Goal: Information Seeking & Learning: Learn about a topic

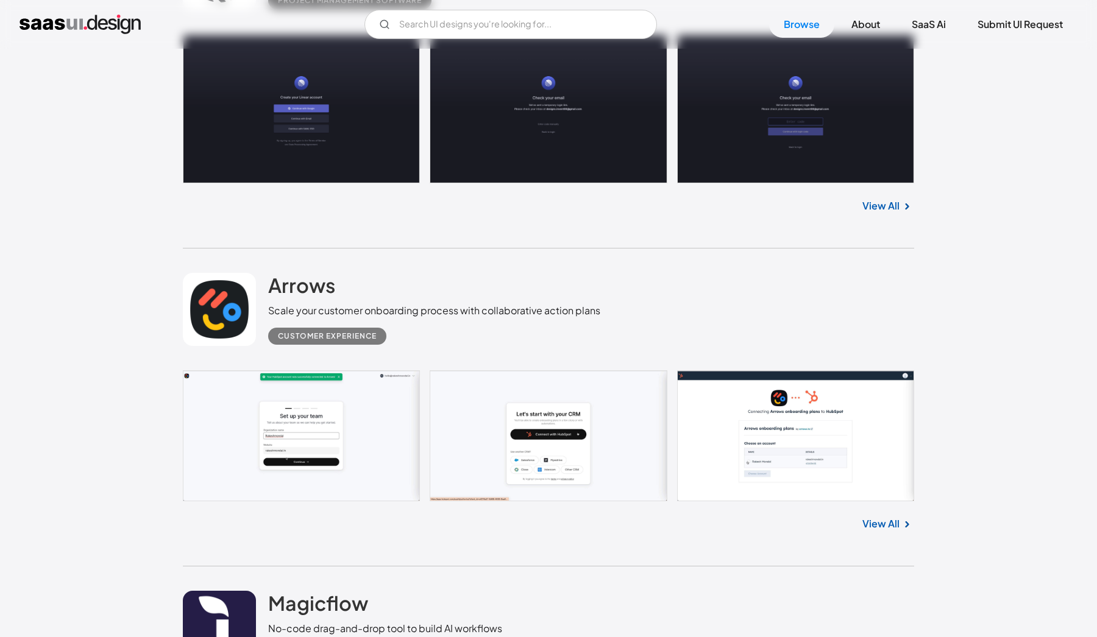
scroll to position [895, 0]
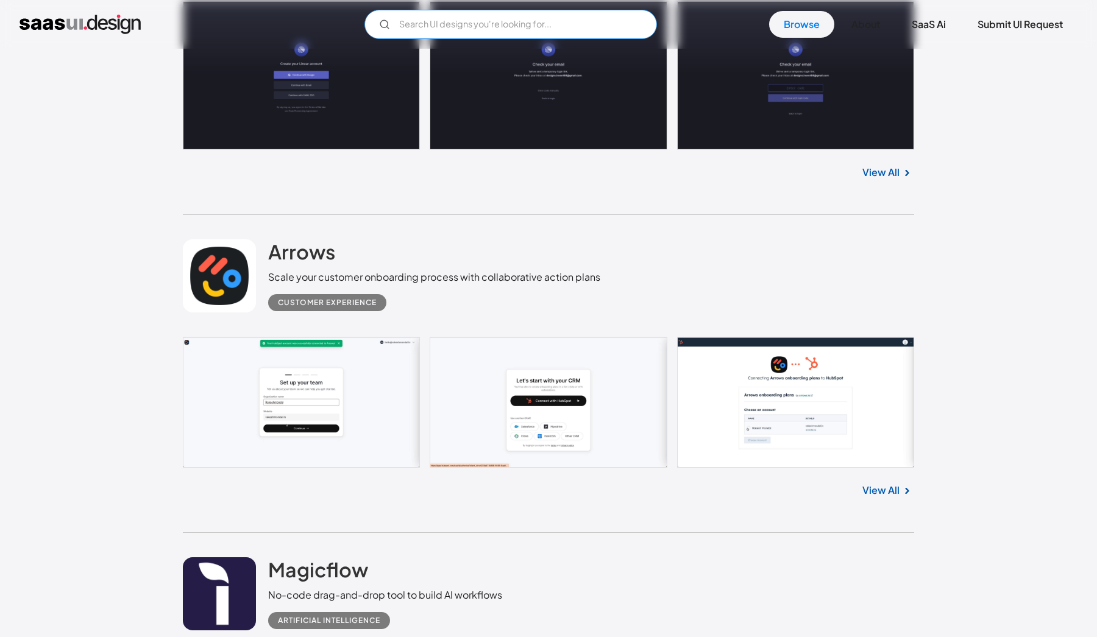
click at [425, 19] on input "Email Form" at bounding box center [510, 24] width 292 height 29
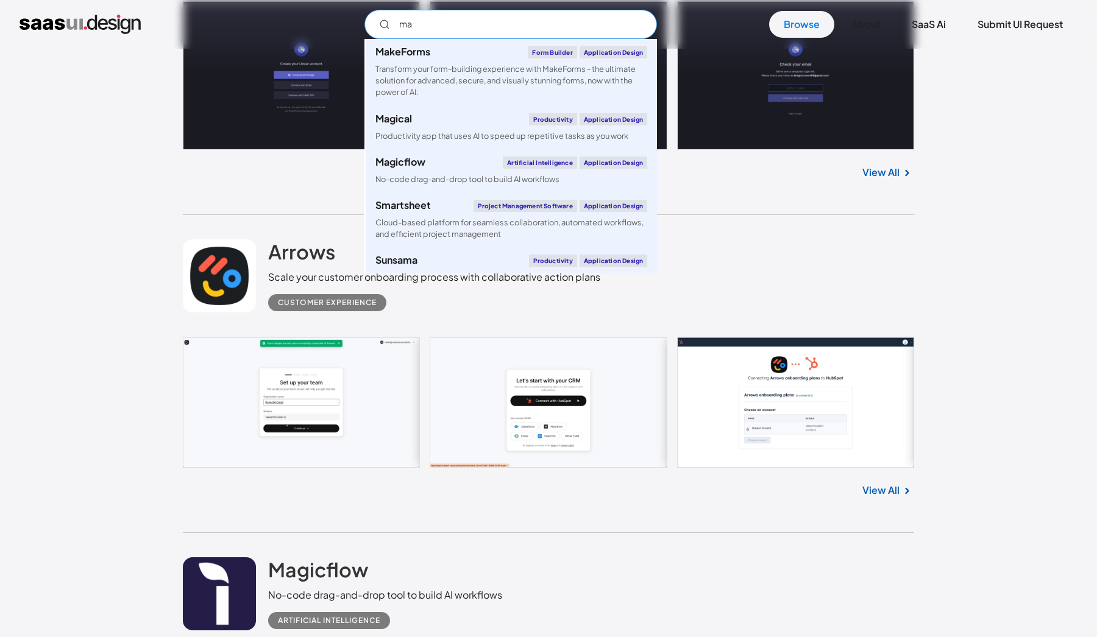
type input "m"
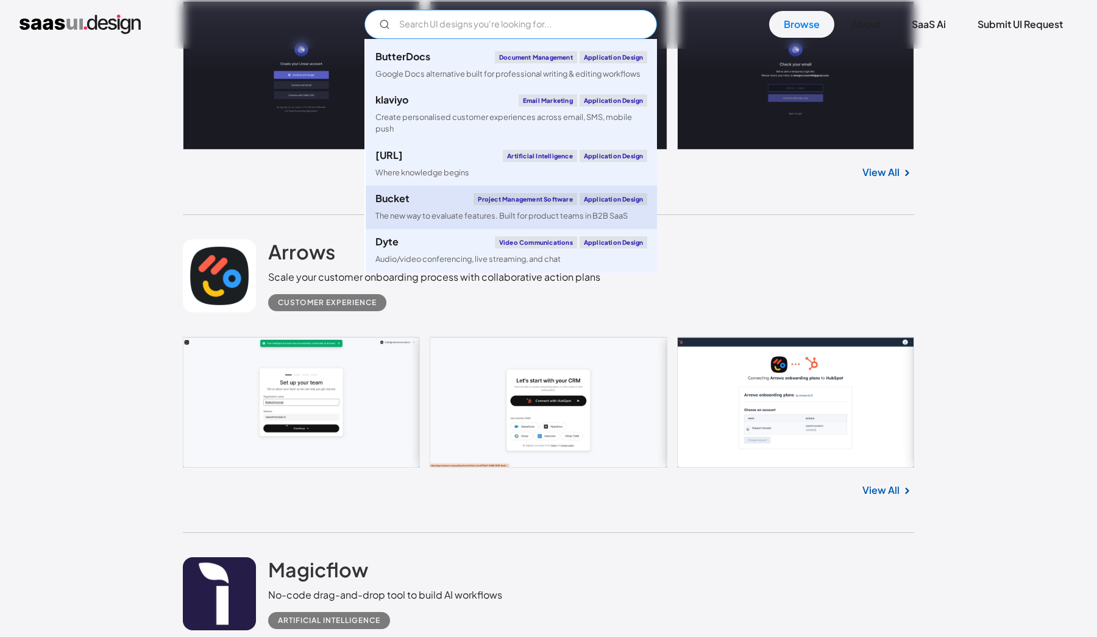
scroll to position [191, 0]
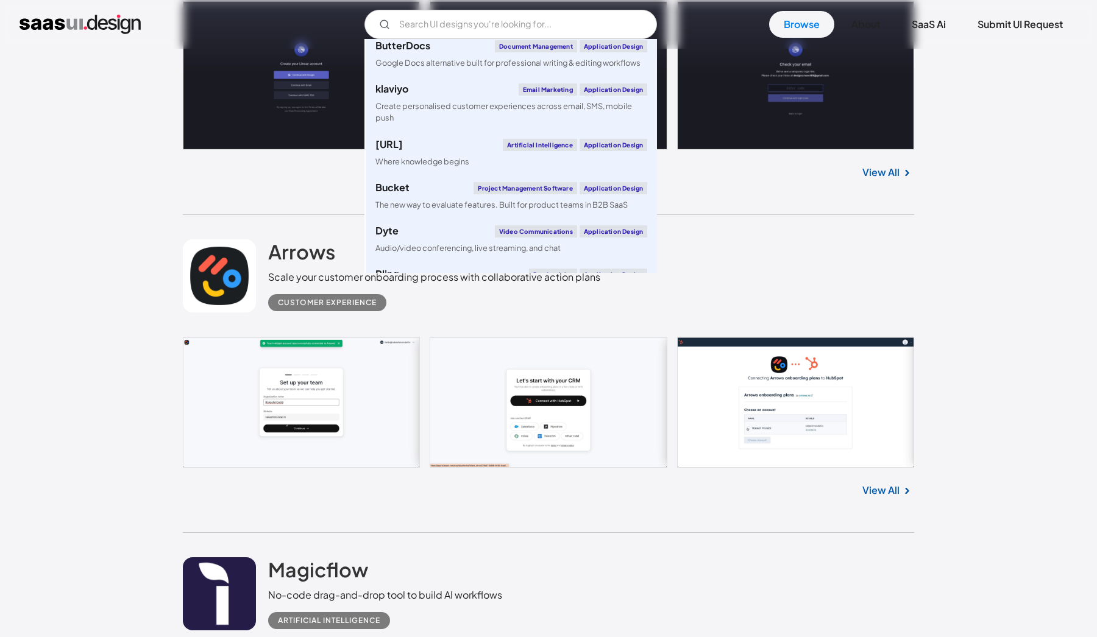
click at [710, 247] on div "Arrows Scale your customer onboarding process with collaborative action plans C…" at bounding box center [548, 276] width 731 height 122
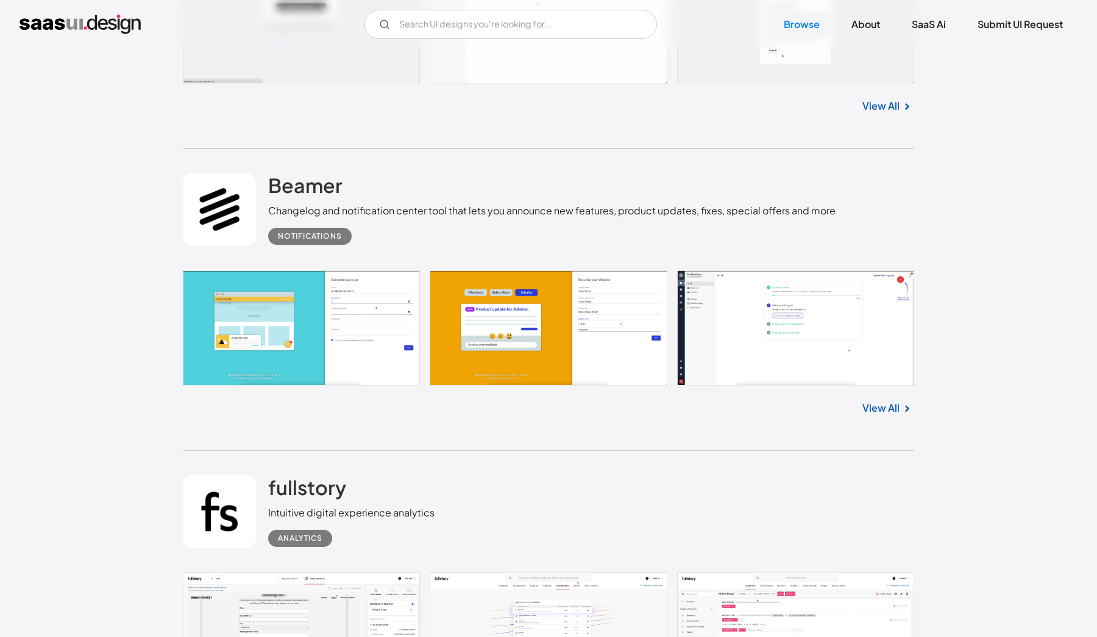
scroll to position [1612, 0]
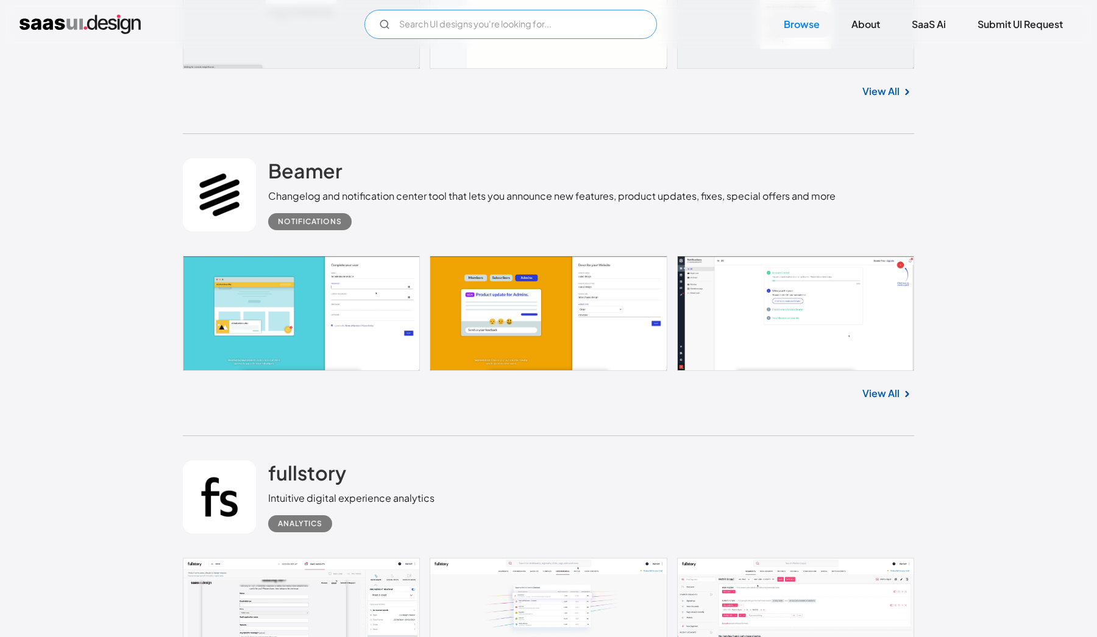
click at [486, 28] on input "Email Form" at bounding box center [510, 24] width 292 height 29
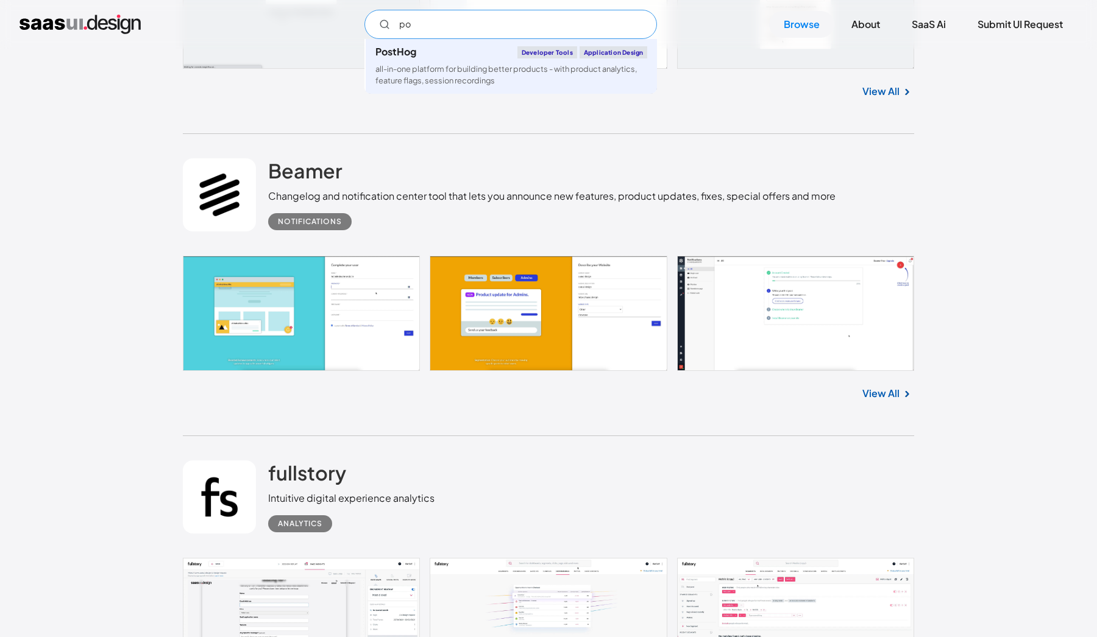
scroll to position [0, 0]
type input "p"
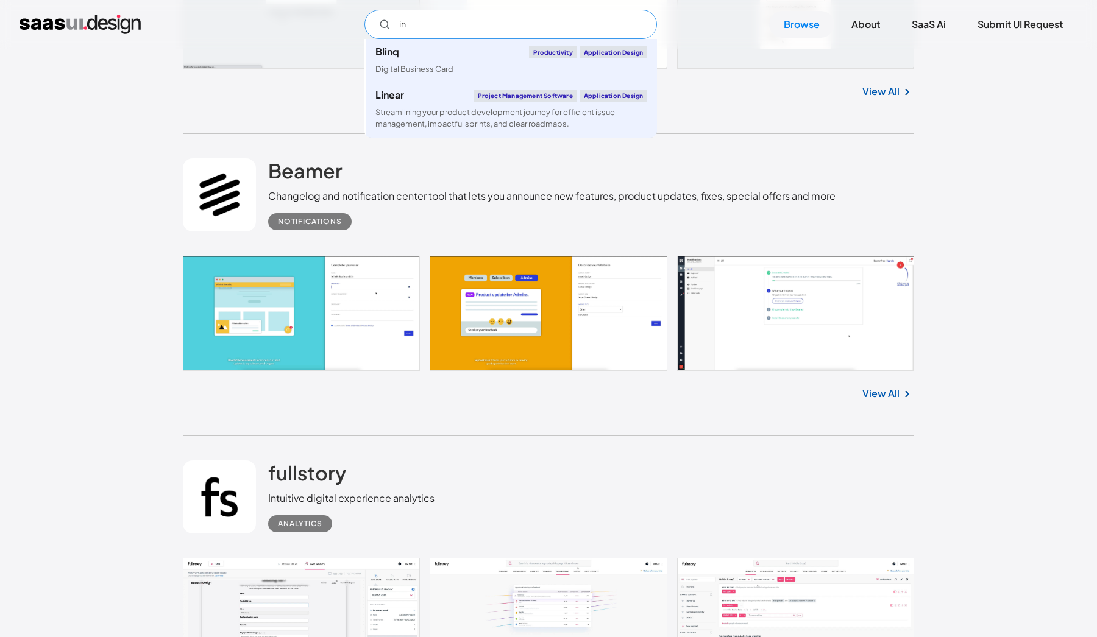
type input "i"
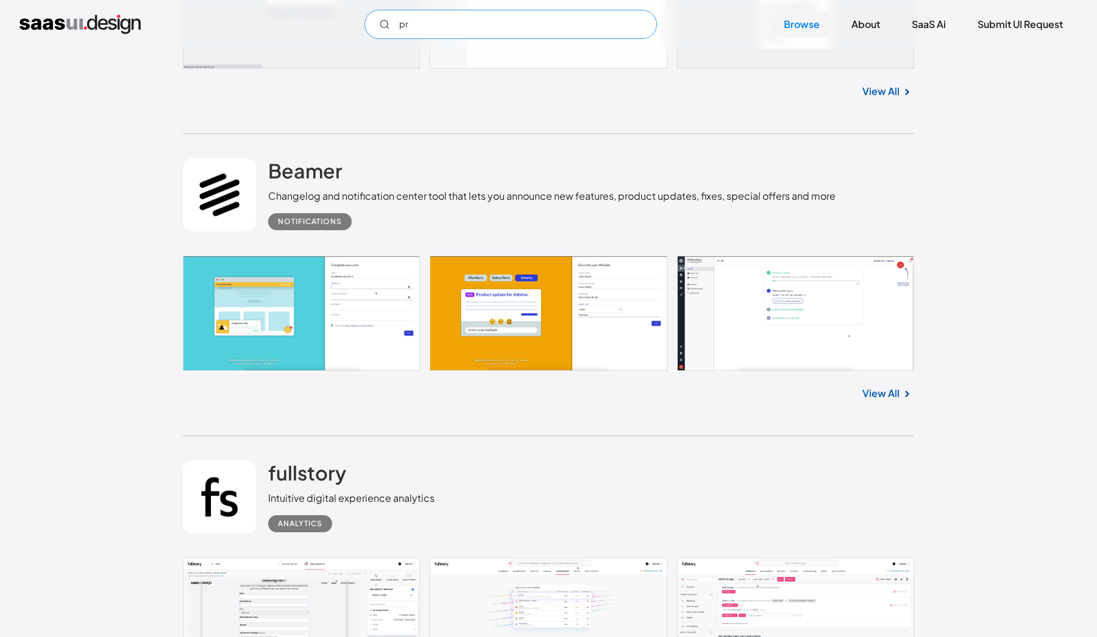
type input "p"
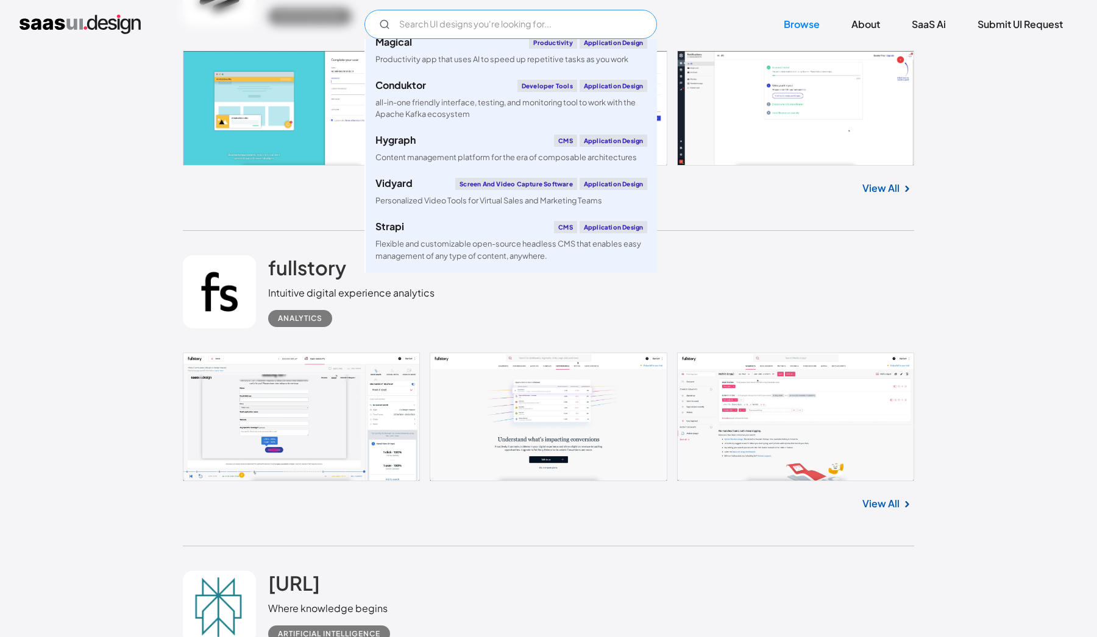
scroll to position [1978, 1]
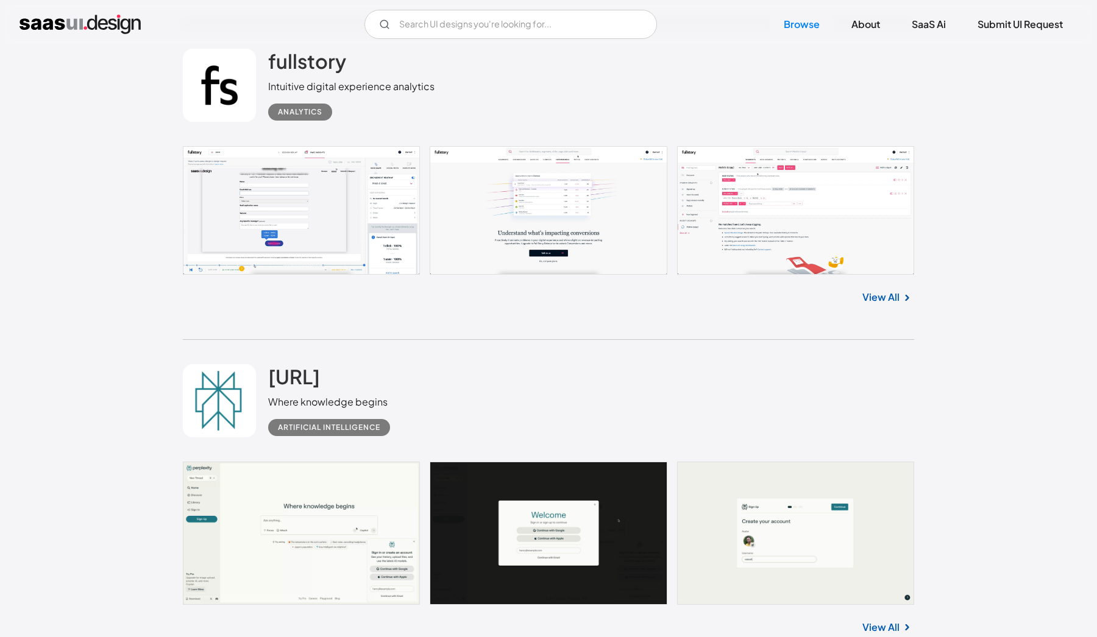
click at [612, 425] on div "[URL] Where knowledge begins Artificial Intelligence" at bounding box center [548, 401] width 731 height 122
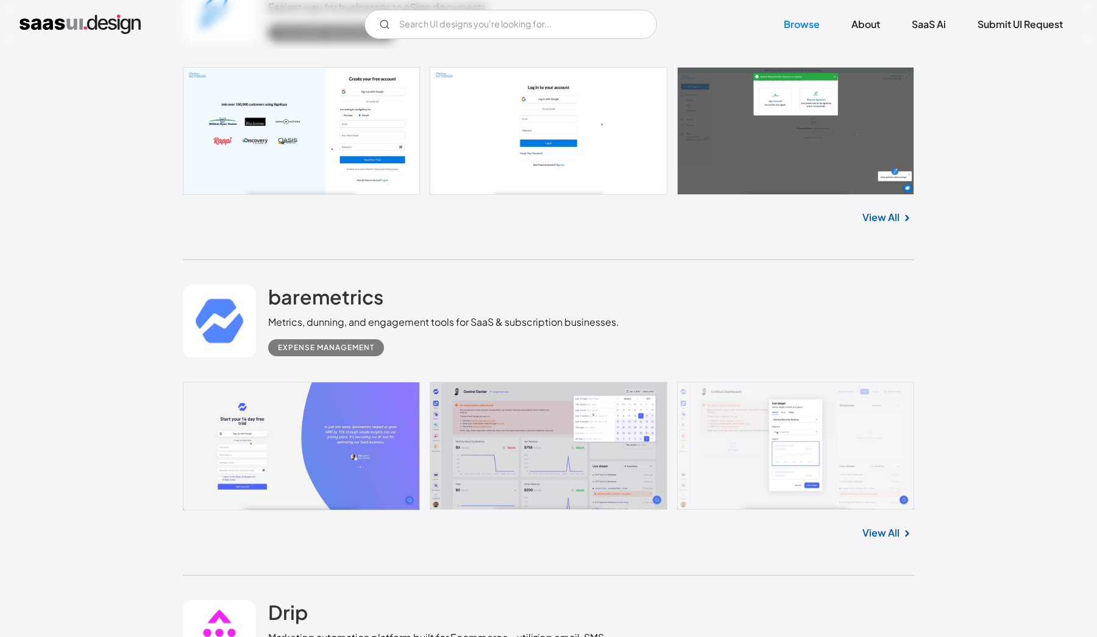
scroll to position [3756, 0]
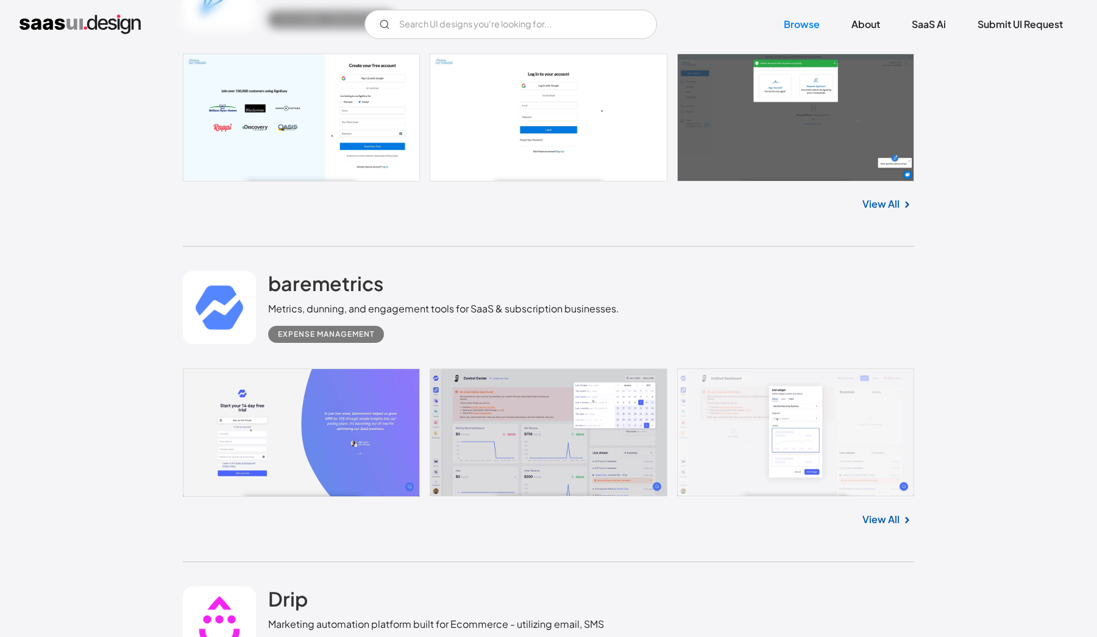
click at [612, 425] on link at bounding box center [548, 433] width 731 height 129
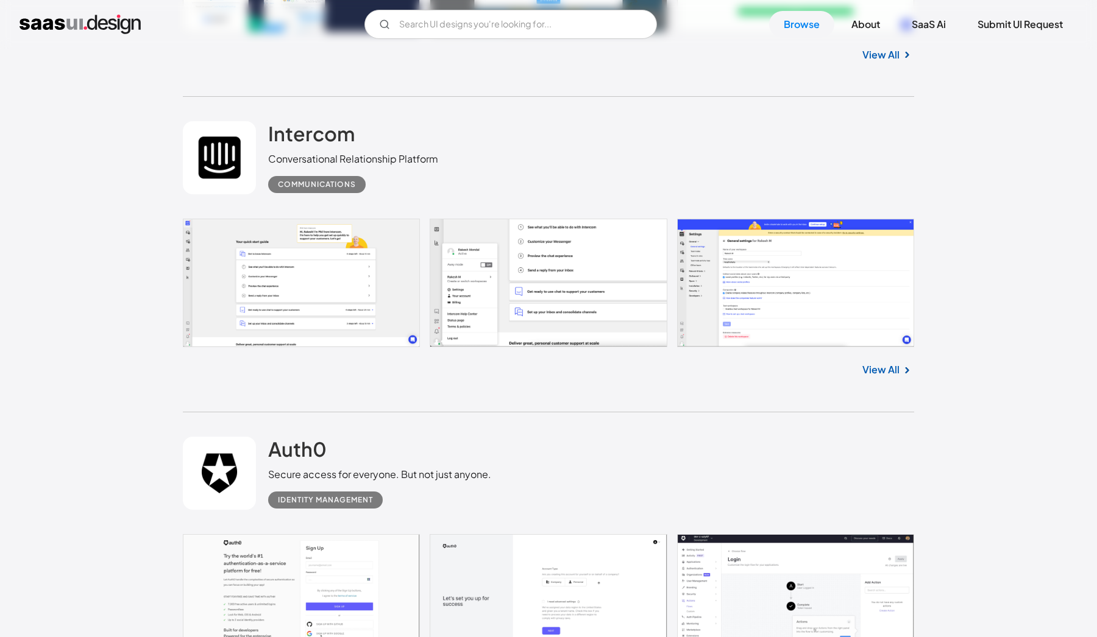
scroll to position [9083, 0]
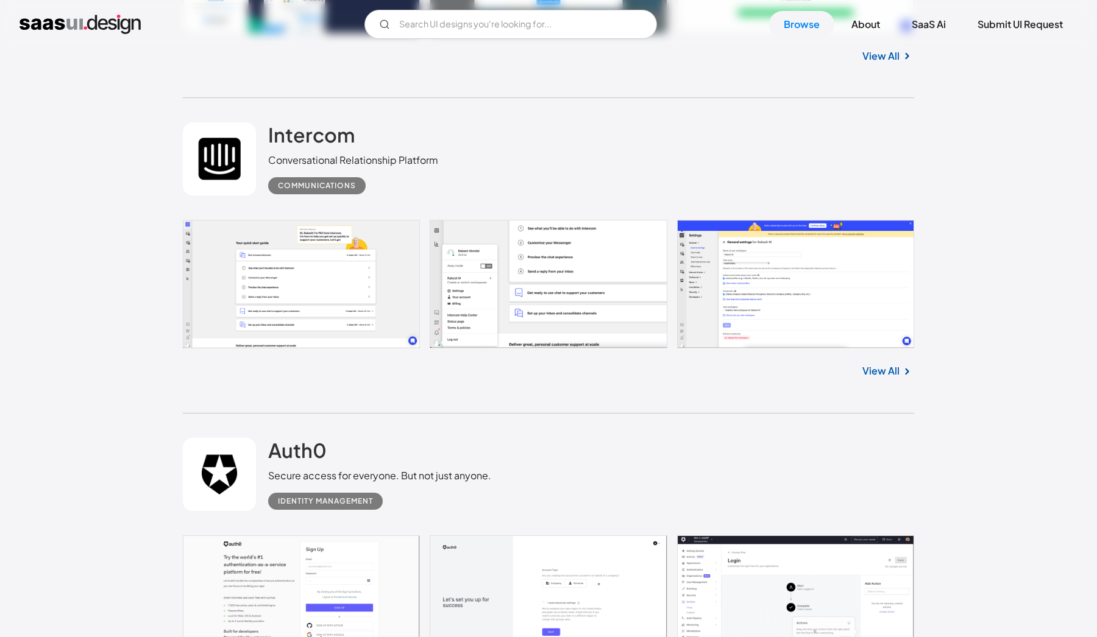
click at [361, 501] on div "Auth0 Secure access for everyone. But not just anyone. Identity Management" at bounding box center [548, 475] width 731 height 122
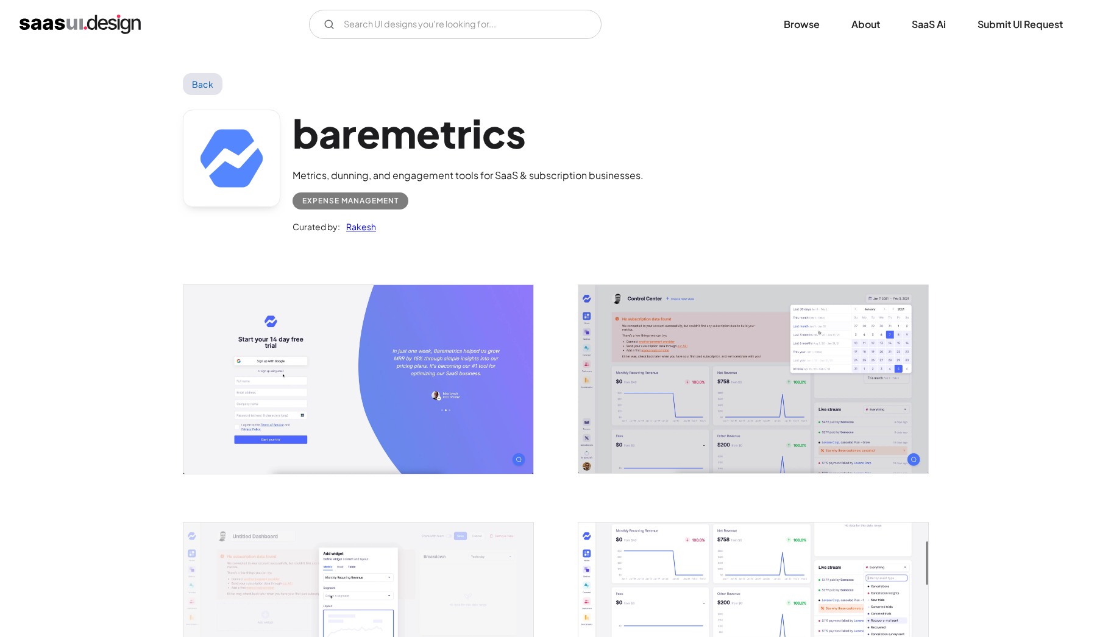
click at [421, 285] on img "open lightbox" at bounding box center [358, 379] width 350 height 188
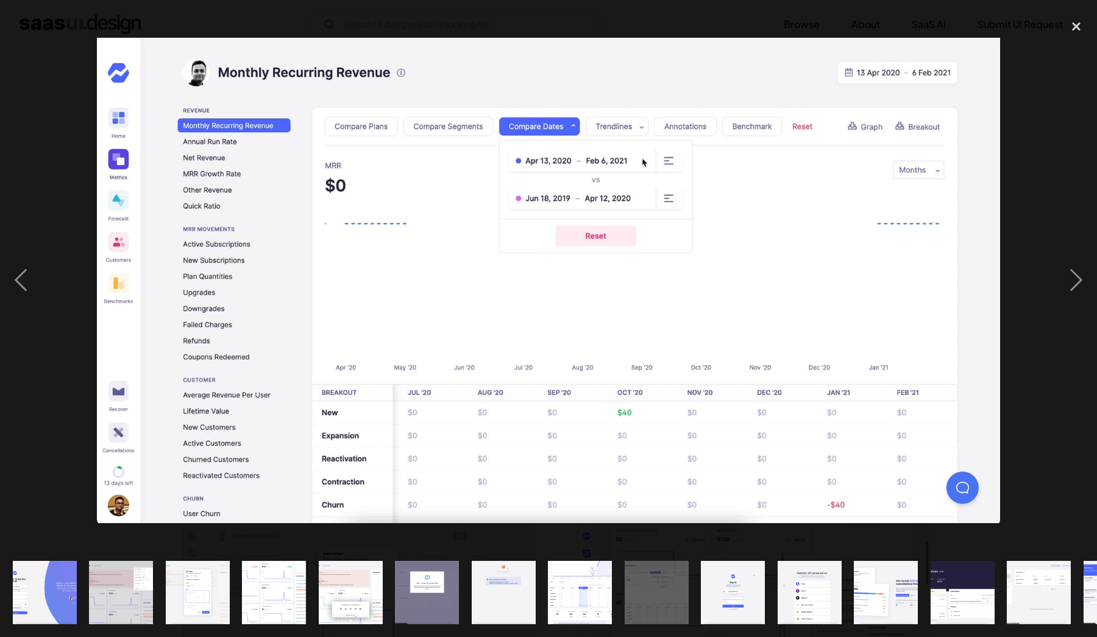
click at [262, 358] on img at bounding box center [548, 281] width 902 height 486
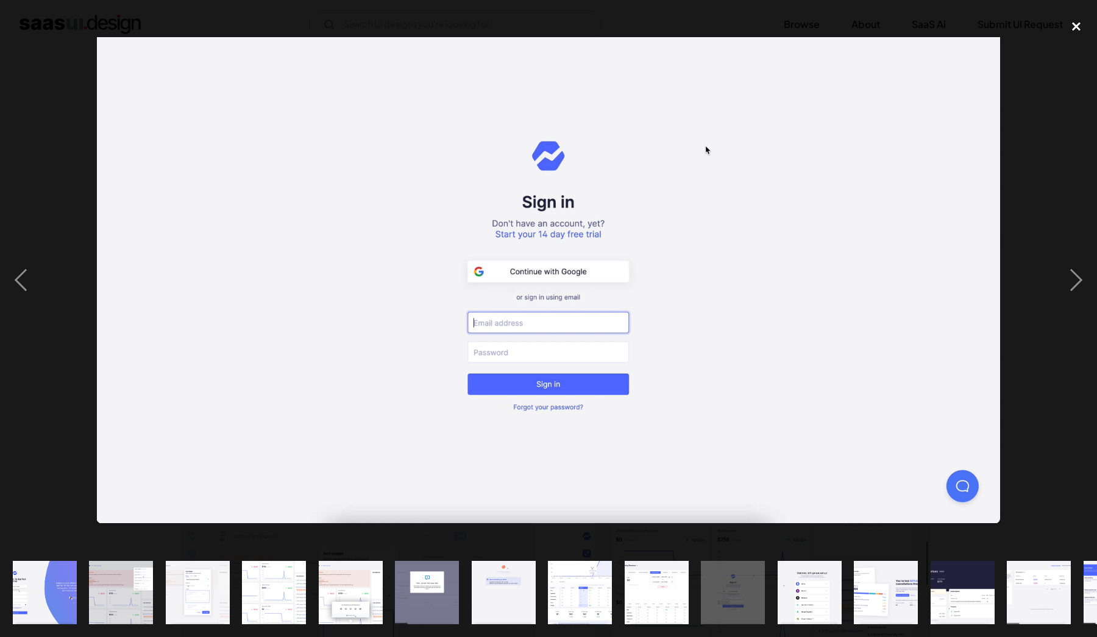
click at [1068, 24] on div "close lightbox" at bounding box center [1075, 26] width 41 height 27
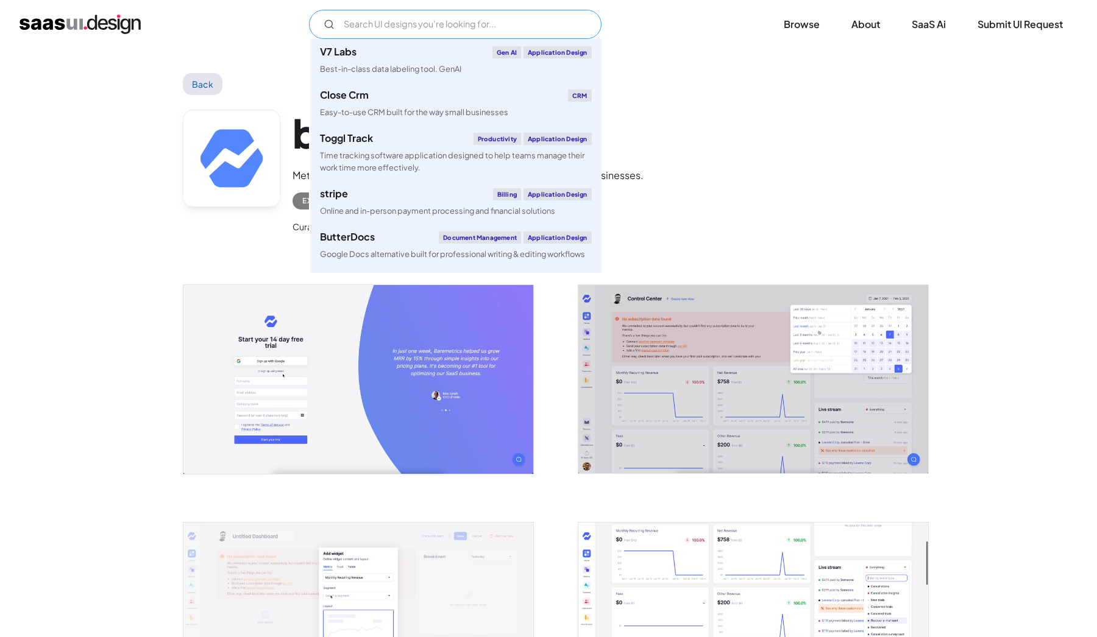
click at [516, 30] on input "Email Form" at bounding box center [455, 24] width 292 height 29
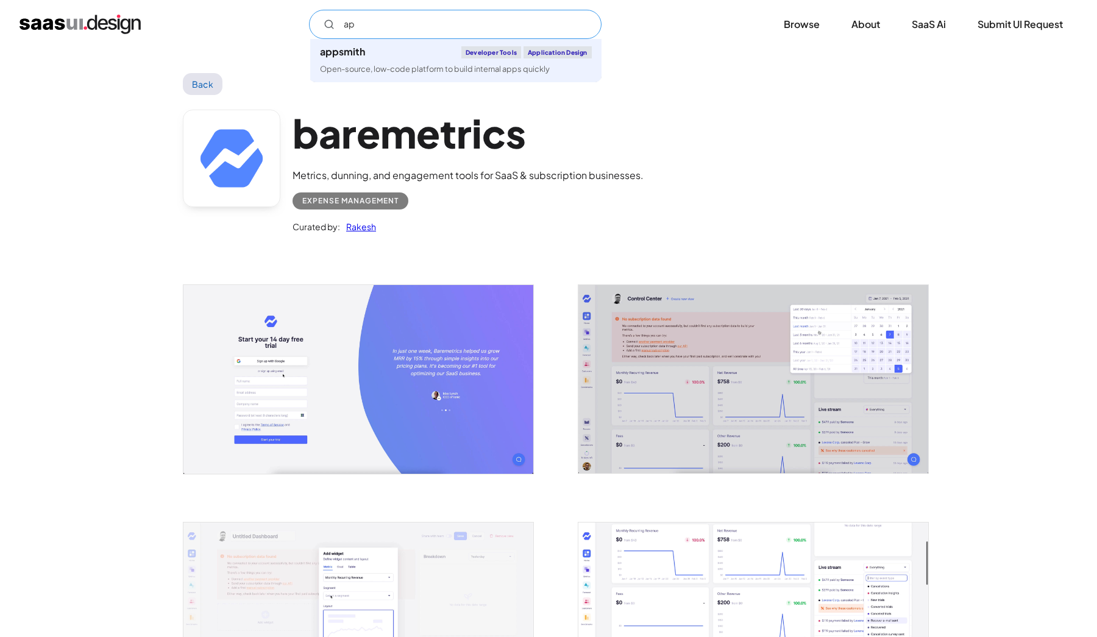
type input "a"
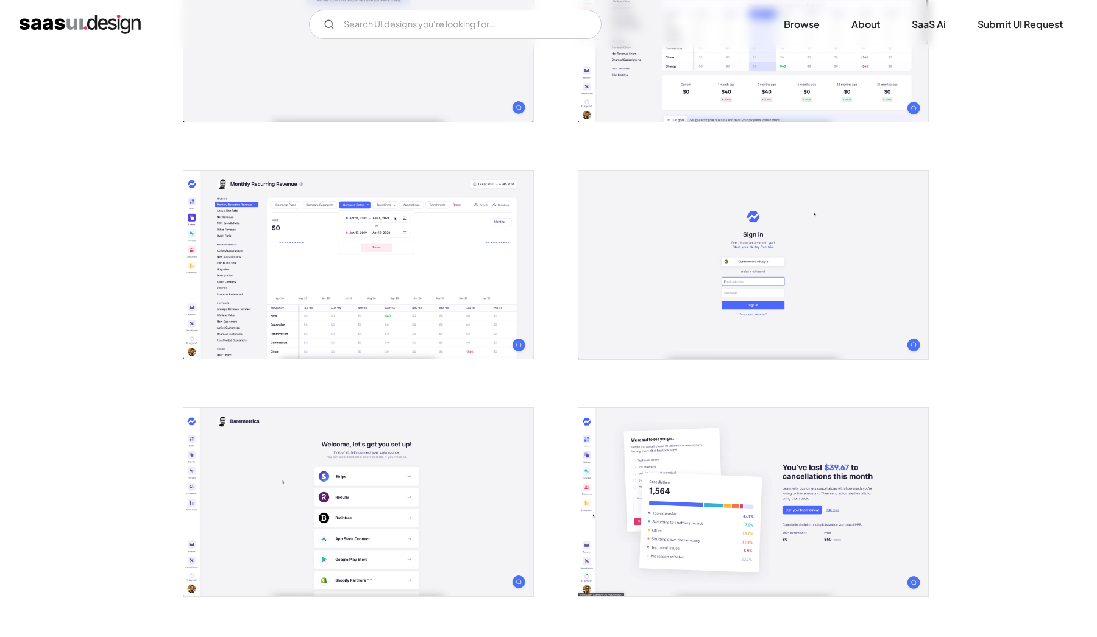
scroll to position [1073, 0]
